Goal: Obtain resource: Download file/media

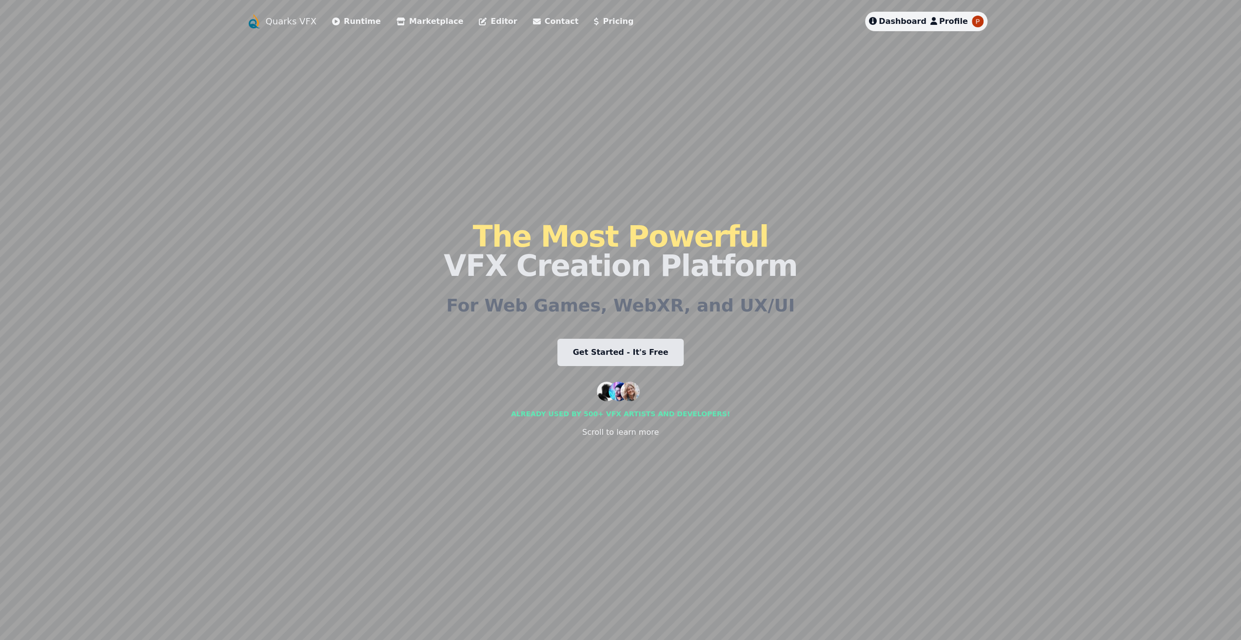
click at [894, 21] on span "Dashboard" at bounding box center [903, 21] width 48 height 9
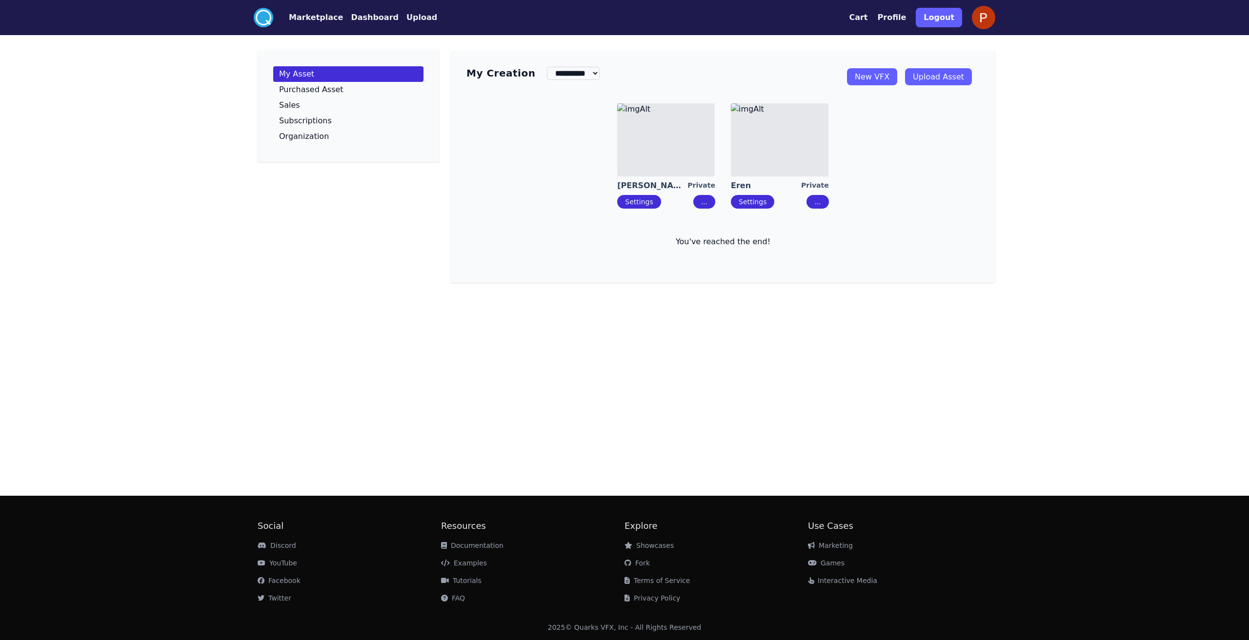
click at [353, 16] on button "Dashboard" at bounding box center [375, 18] width 48 height 12
click at [368, 22] on button "Dashboard" at bounding box center [375, 18] width 48 height 12
click at [322, 18] on button "Marketplace" at bounding box center [316, 18] width 54 height 12
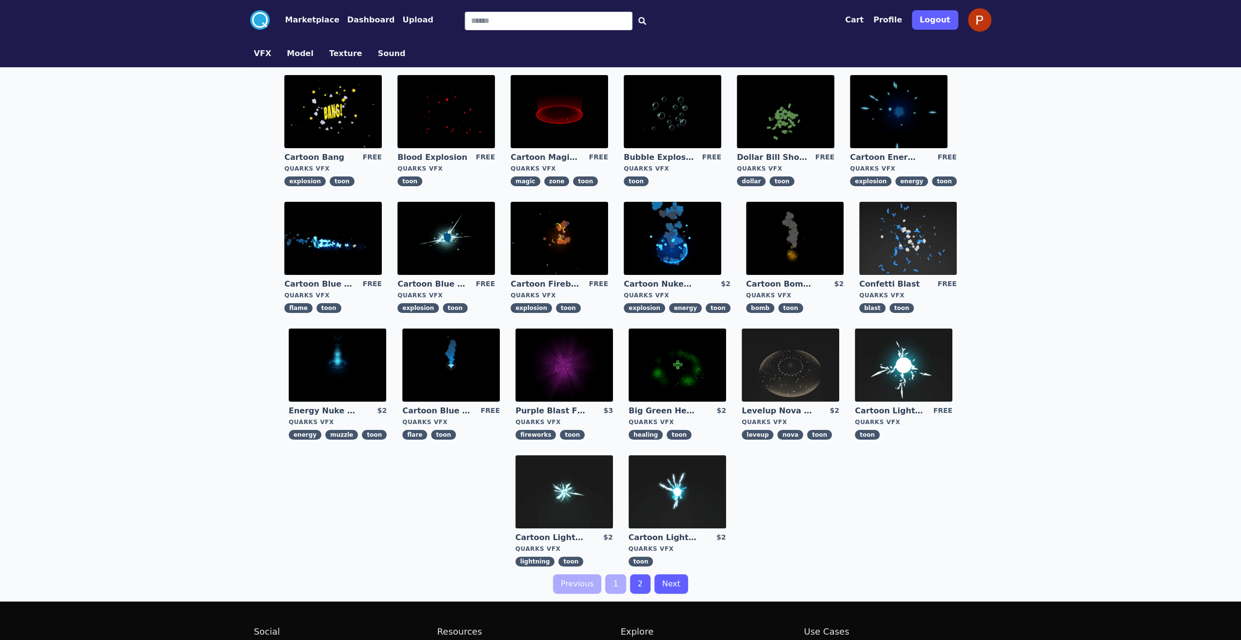
click at [888, 239] on img at bounding box center [908, 238] width 98 height 73
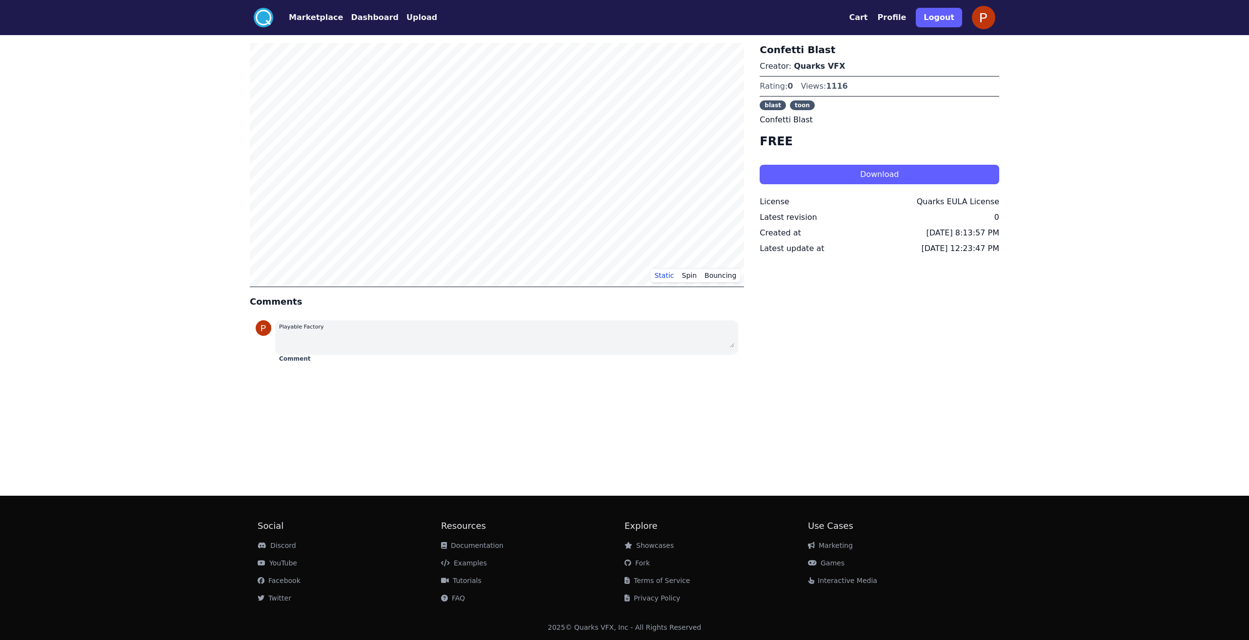
click at [848, 171] on button "Download" at bounding box center [878, 175] width 239 height 20
click at [370, 18] on button "Dashboard" at bounding box center [375, 18] width 48 height 12
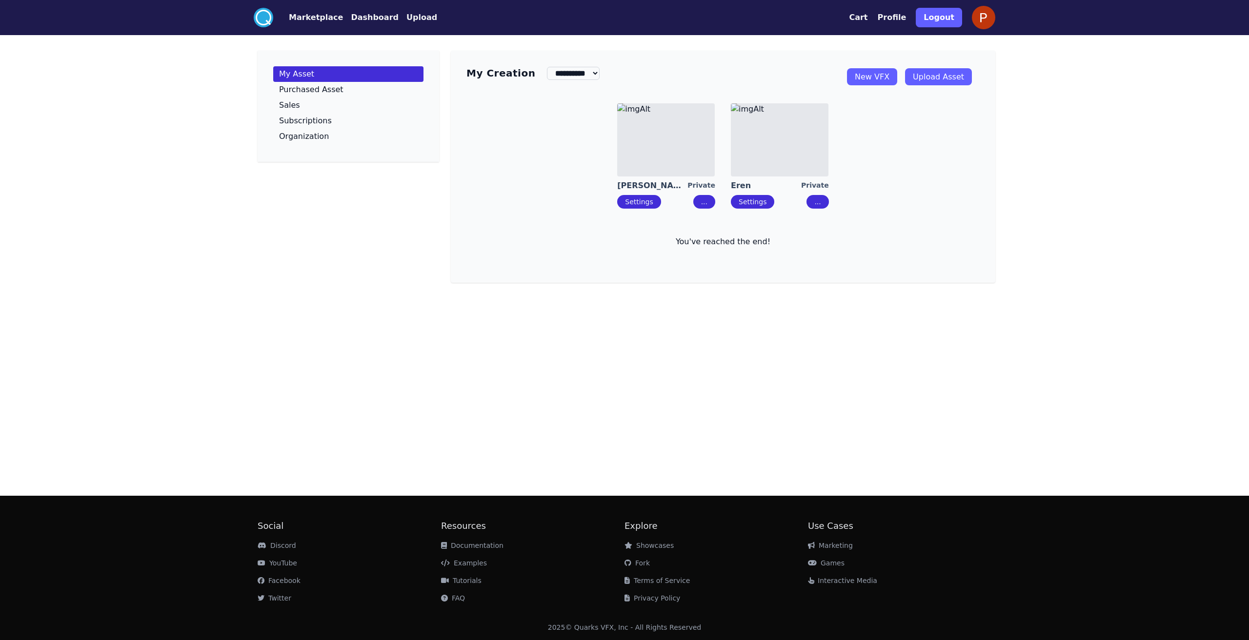
click at [772, 172] on img at bounding box center [780, 139] width 98 height 73
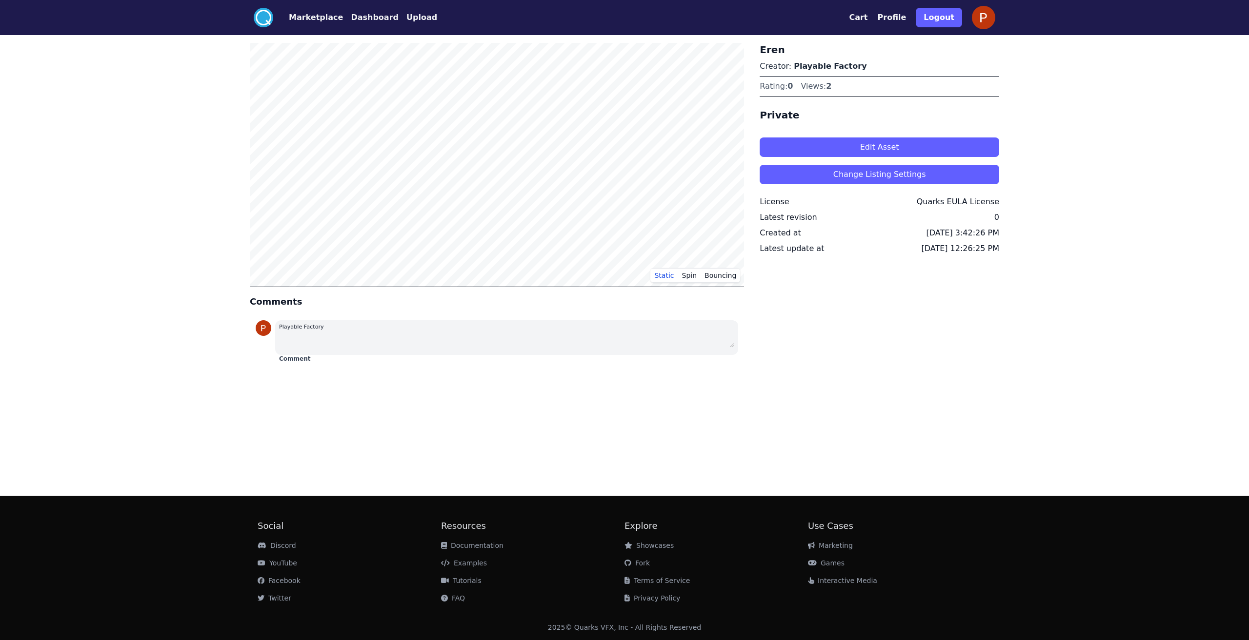
click at [846, 147] on button "Edit Asset" at bounding box center [878, 148] width 239 height 20
